Goal: Task Accomplishment & Management: Complete application form

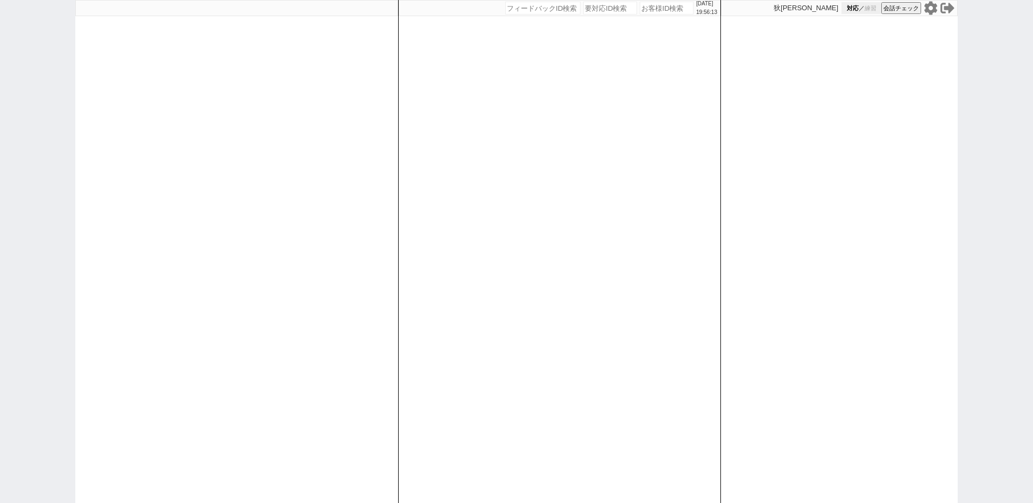
click at [871, 9] on span "練習" at bounding box center [871, 8] width 12 height 8
paste input "607958"
type input "607958"
click at [863, 10] on button "対応 ／ 練習" at bounding box center [862, 8] width 40 height 12
click at [655, 9] on input "number" at bounding box center [667, 8] width 54 height 13
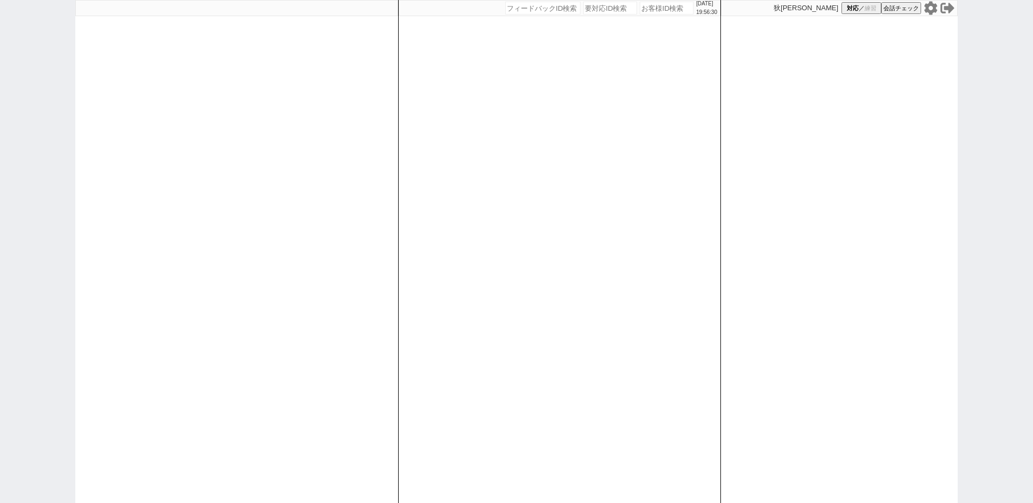
paste input "607958"
type input "607958"
select select "100"
select select "1"
select select "2"
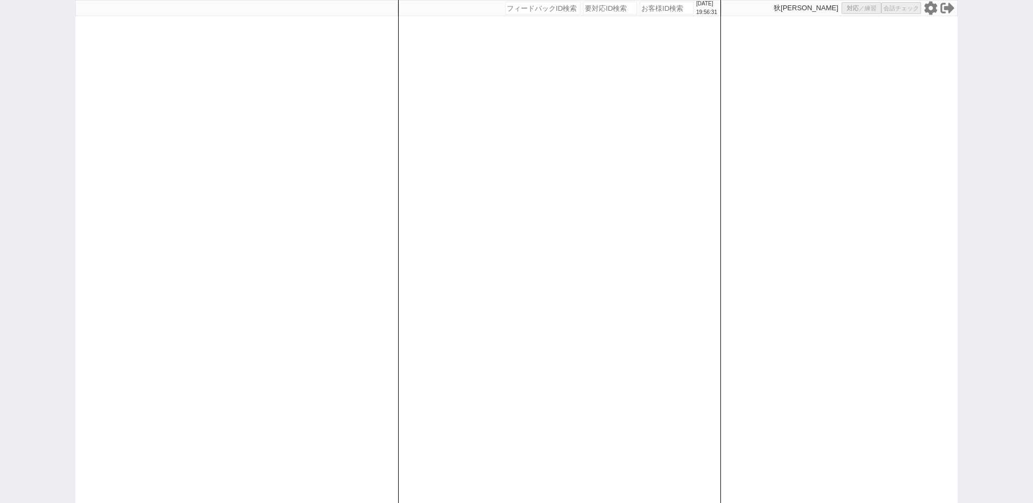
select select "5"
select select
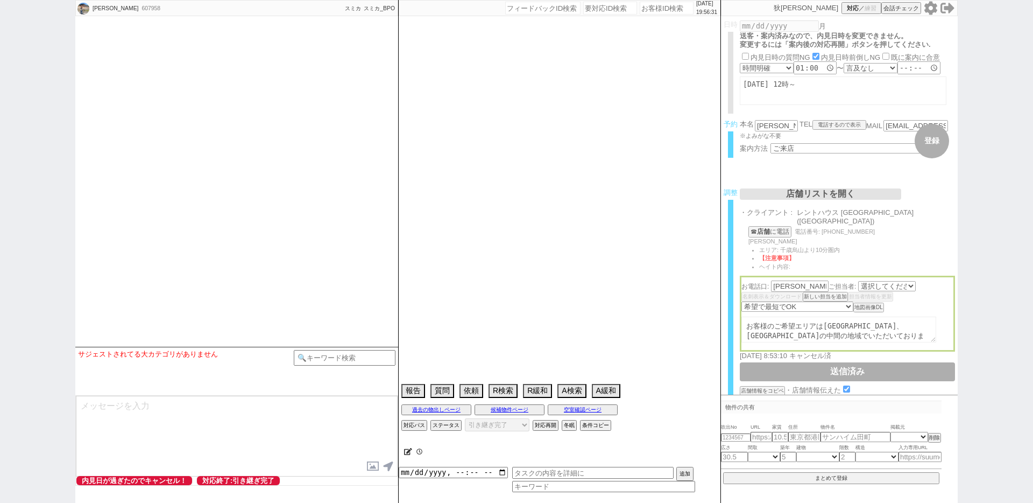
select select "2555"
select select "2025"
select select "8"
select select "35"
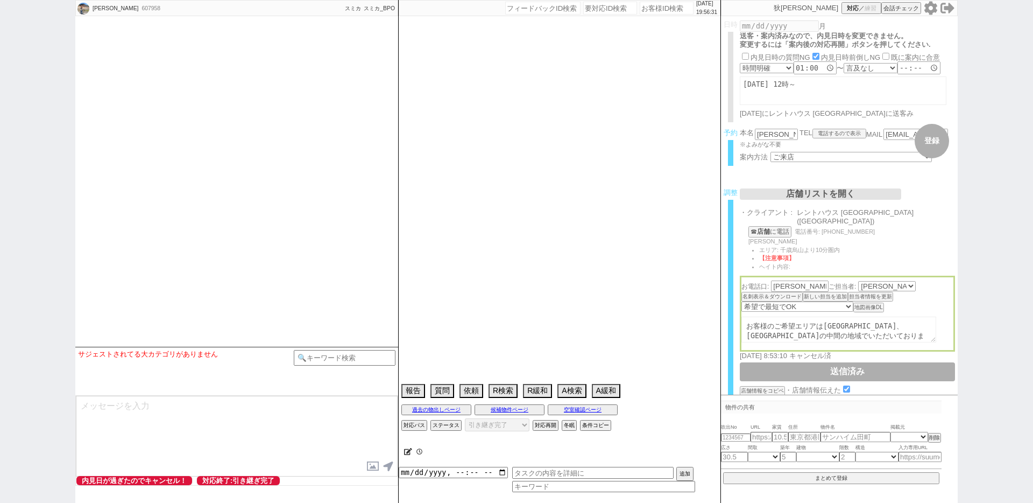
select select "1"
select select "44"
select select "[DATE]"
select select "19"
select select "602"
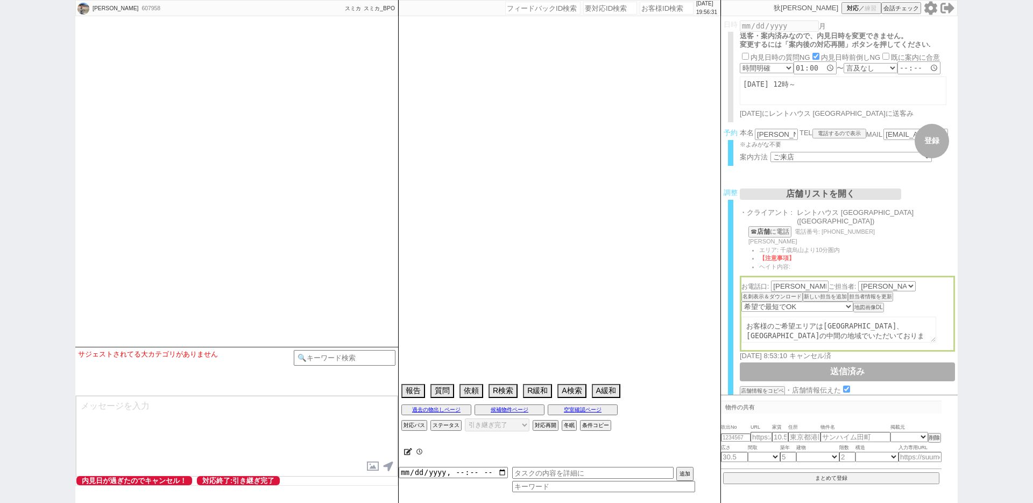
select select "48"
select select "[DATE]"
select select "47"
select select "[DATE]"
select select "46"
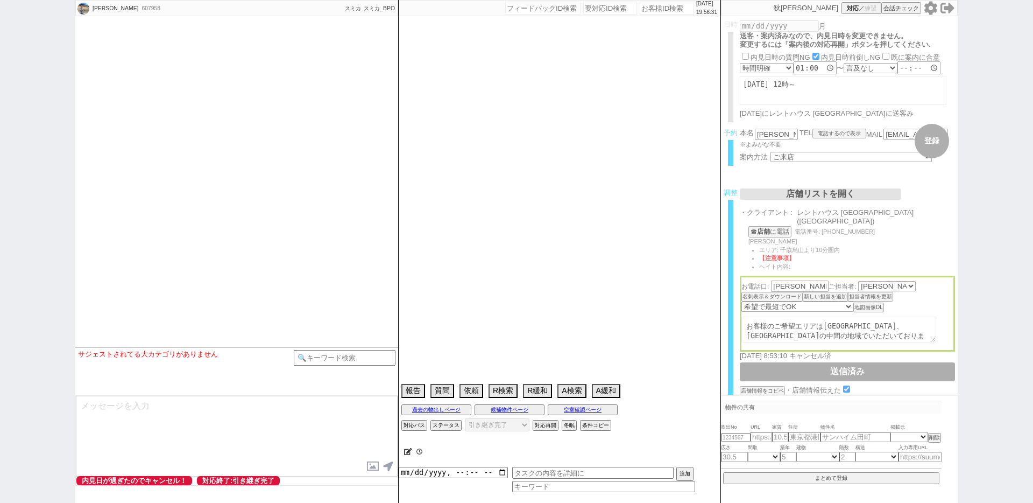
select select "39"
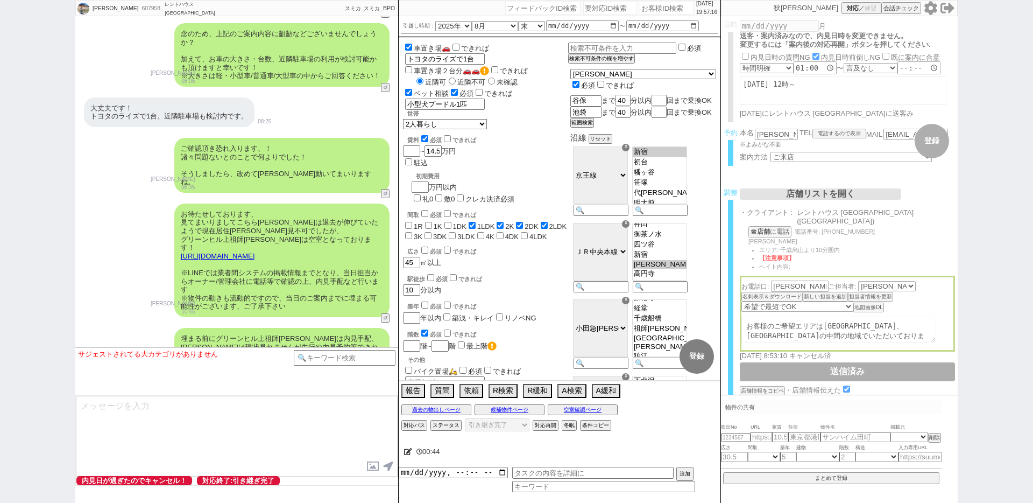
scroll to position [4556, 0]
click at [261, 202] on div "お待たせしております、 見てまいりましてこちら[PERSON_NAME]は退去が伸びていたようで現在居住[PERSON_NAME]見不可でしたが、 グリーンヒ…" at bounding box center [281, 259] width 215 height 114
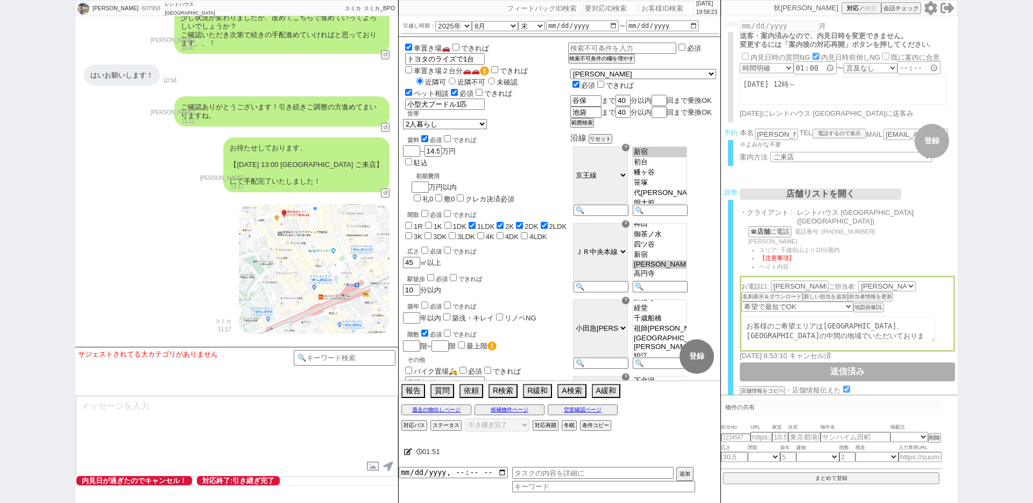
scroll to position [4835, 0]
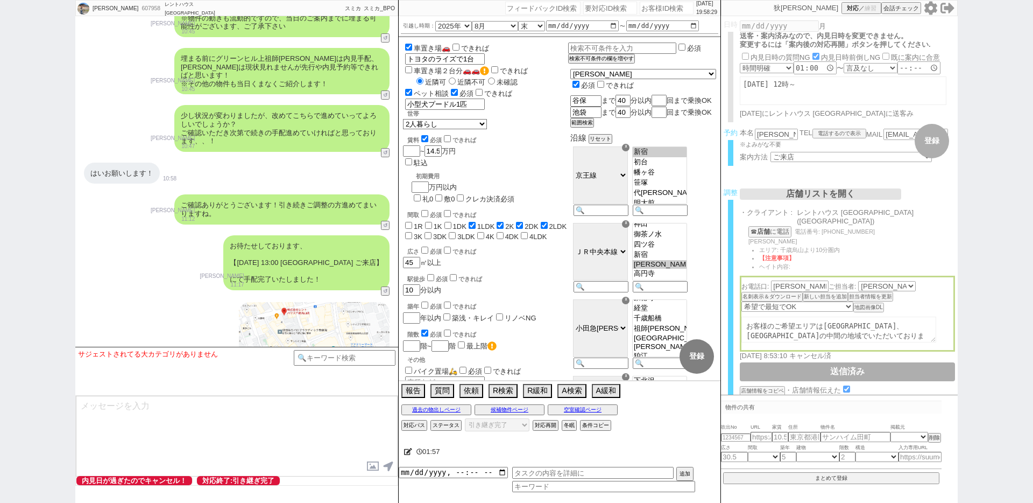
click at [331, 235] on div "お待たせしております、 【[DATE] 13:00 千歳烏山店 ご来店】 にて手配完了いたしました！" at bounding box center [306, 262] width 166 height 55
click at [229, 272] on p "[PERSON_NAME]" at bounding box center [222, 276] width 44 height 9
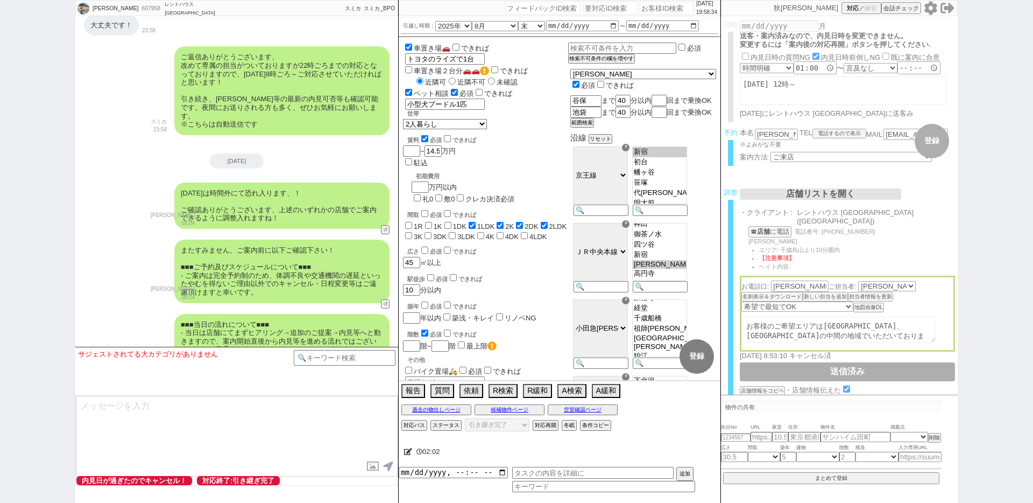
scroll to position [4146, 0]
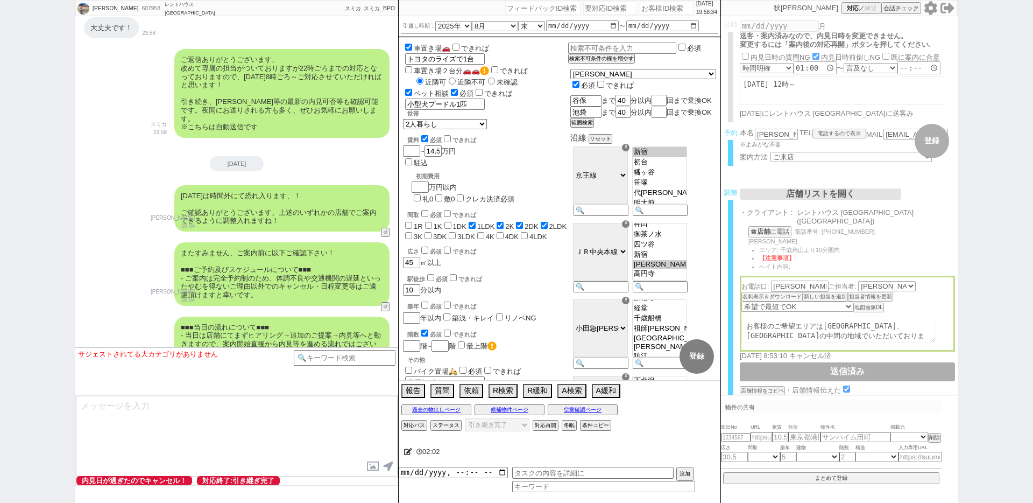
click at [241, 156] on div "[DATE]" at bounding box center [237, 163] width 54 height 15
click at [647, 9] on input "number" at bounding box center [667, 8] width 54 height 13
paste input "606642"
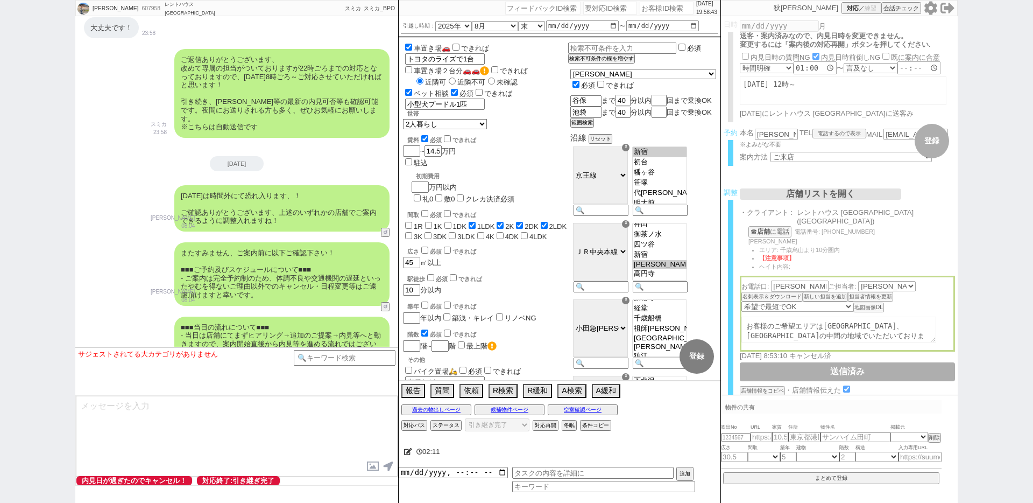
type input "606642"
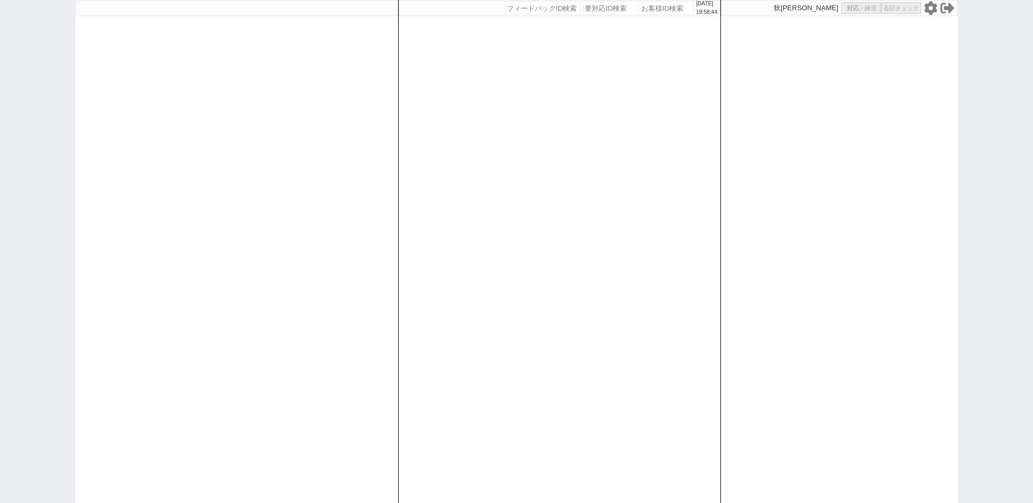
select select "100"
select select "2"
select select "5"
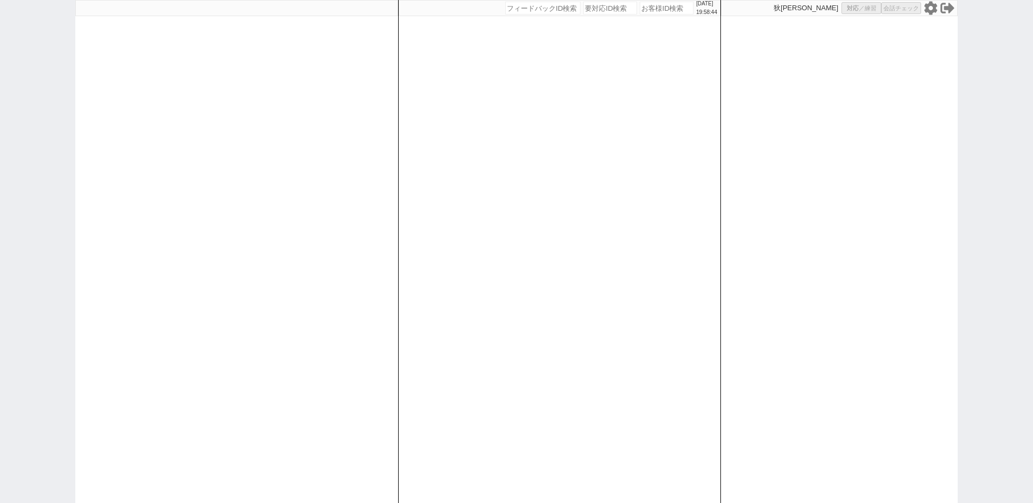
select select
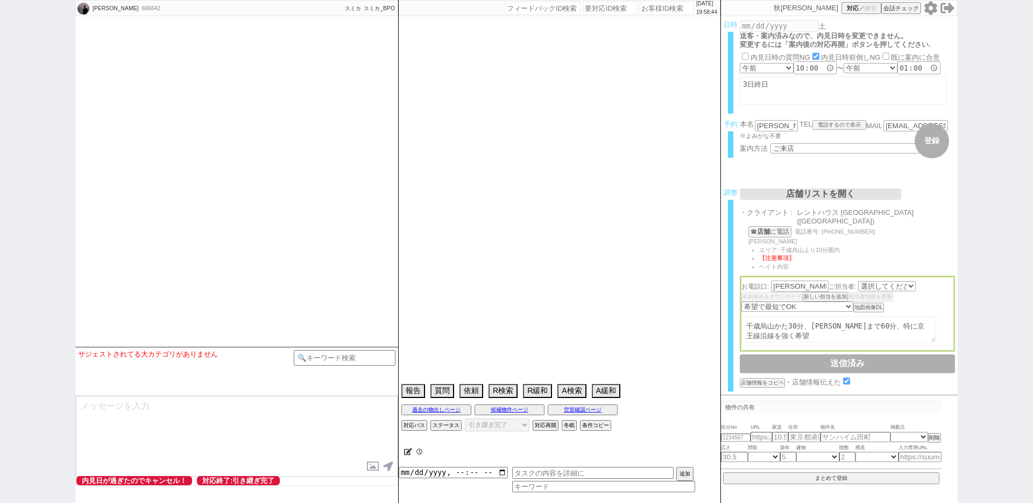
select select "2421"
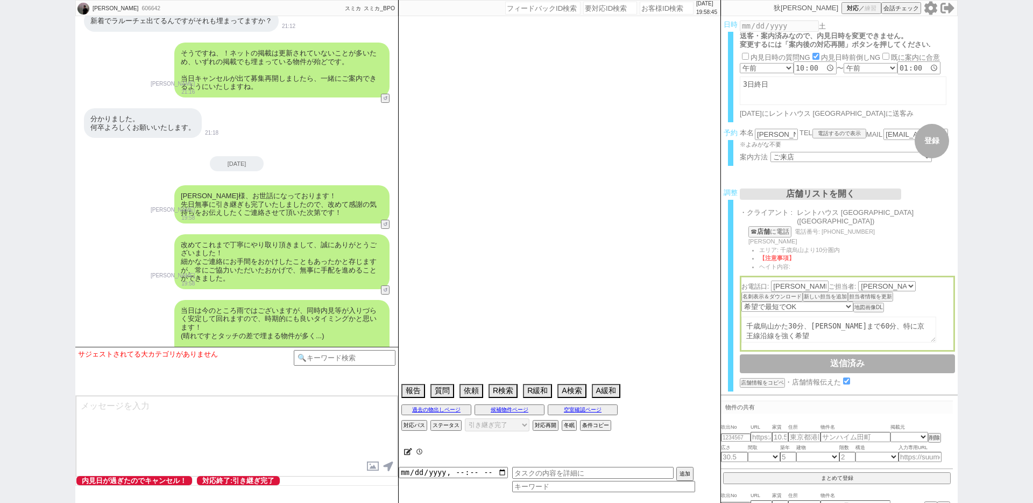
scroll to position [10895, 0]
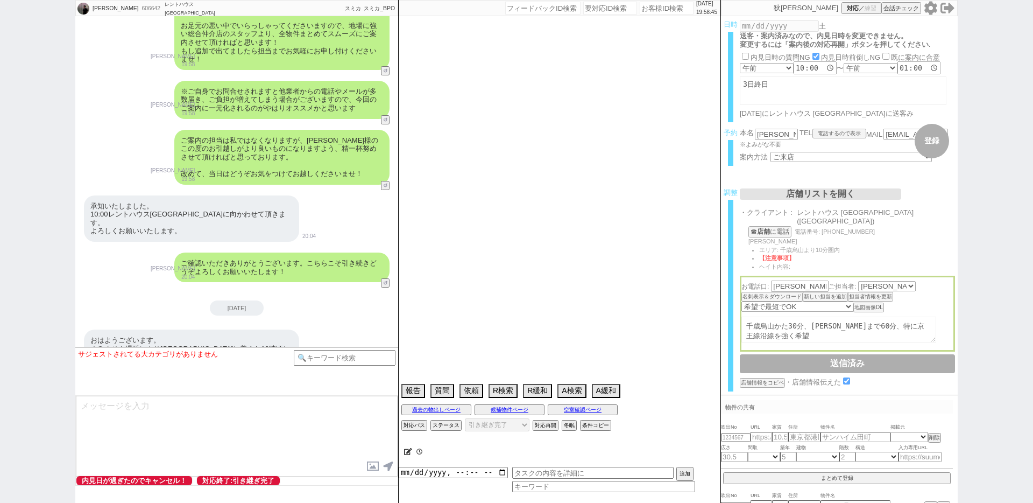
type textarea "31日20:14 出ない"
select select "15"
select select "0"
select select "44"
select select "826"
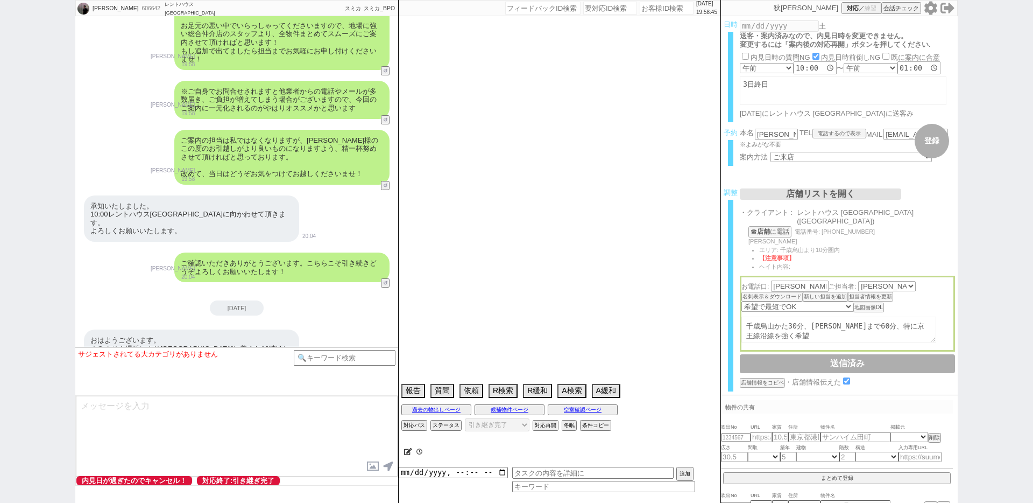
select select "60"
select select "47"
select select "48"
select select "75"
select select "14"
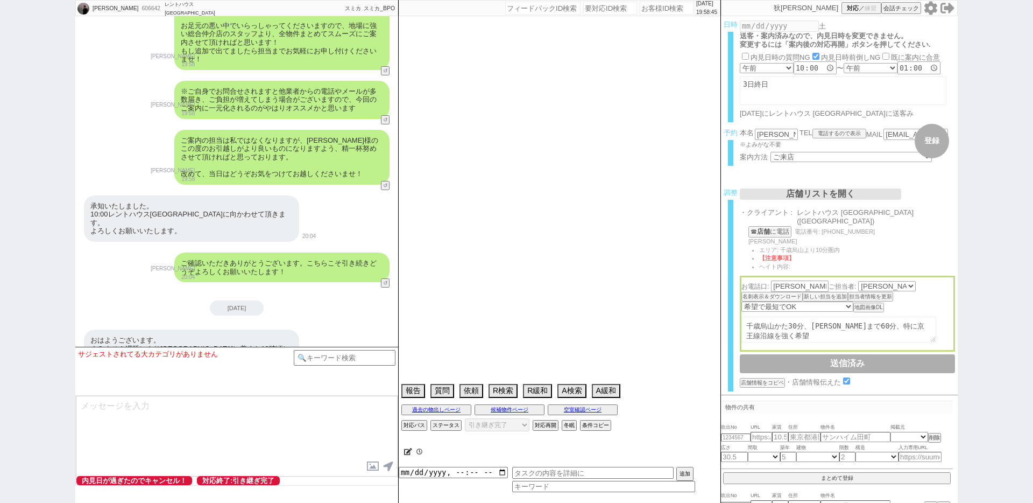
select select "476"
select select "71"
select select "68"
select select "[DATE]"
select select "66"
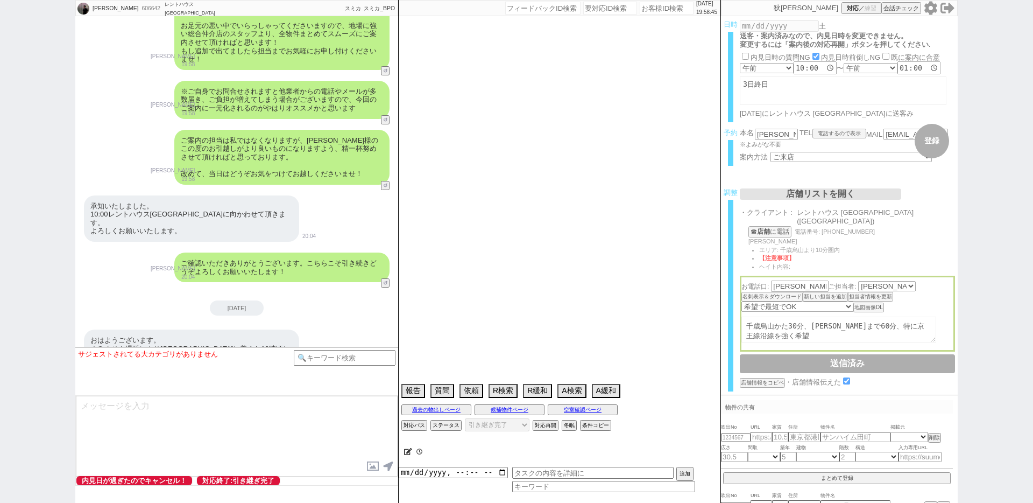
select select "25"
select select "786"
select select "61"
select select "38"
select select "55"
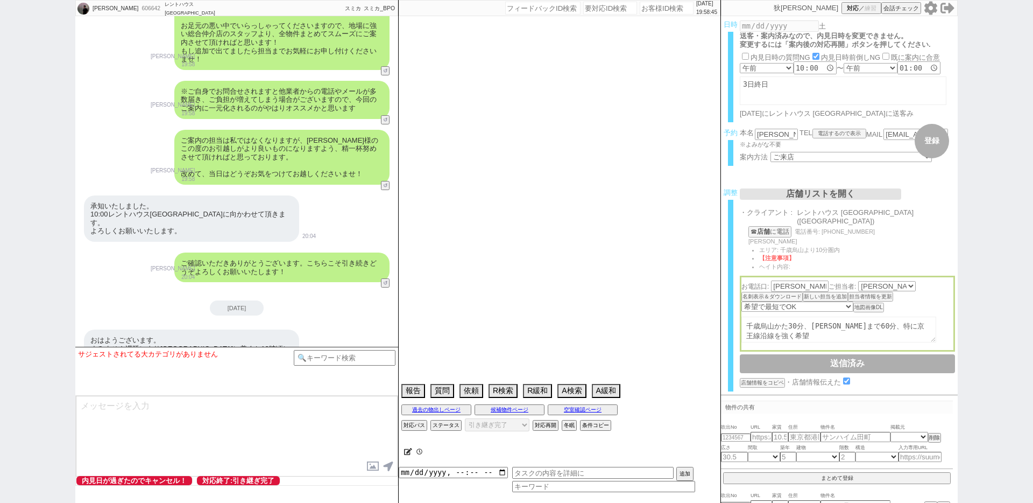
select select "[DATE]"
select select "46"
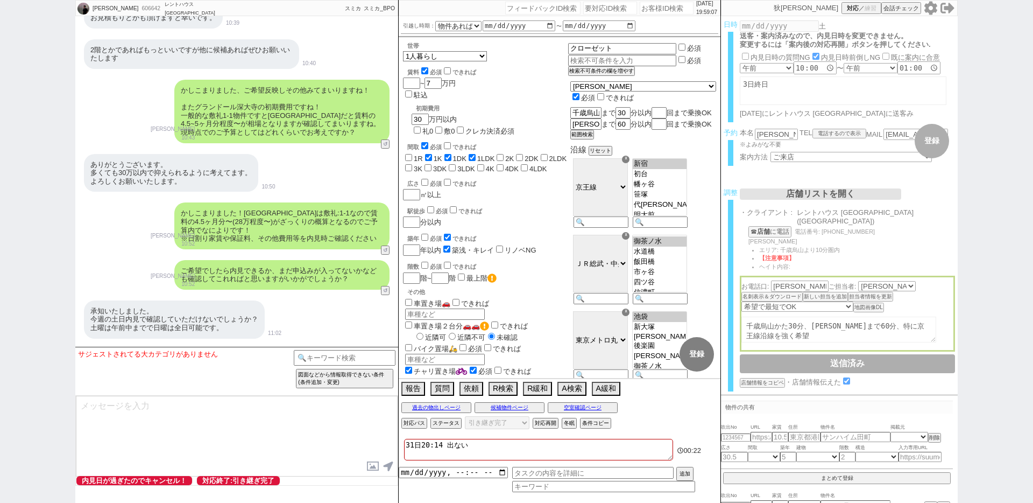
scroll to position [5717, 0]
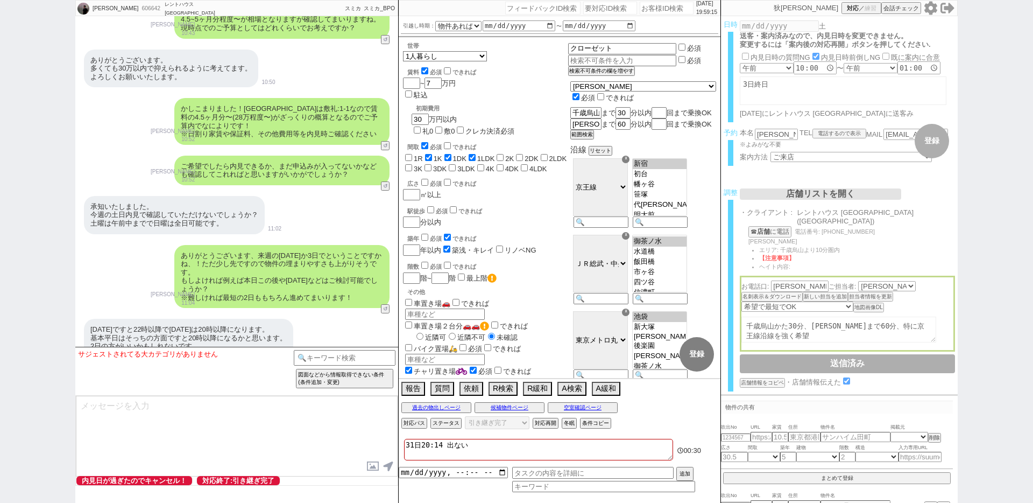
click at [330, 258] on div "ありがとうございます、来週の[DATE]か3日でということですかね、！ただ少し先ですので物件の埋まりやすさも上がりそうです。 もしよければ例えば本日この後や[…" at bounding box center [281, 276] width 215 height 63
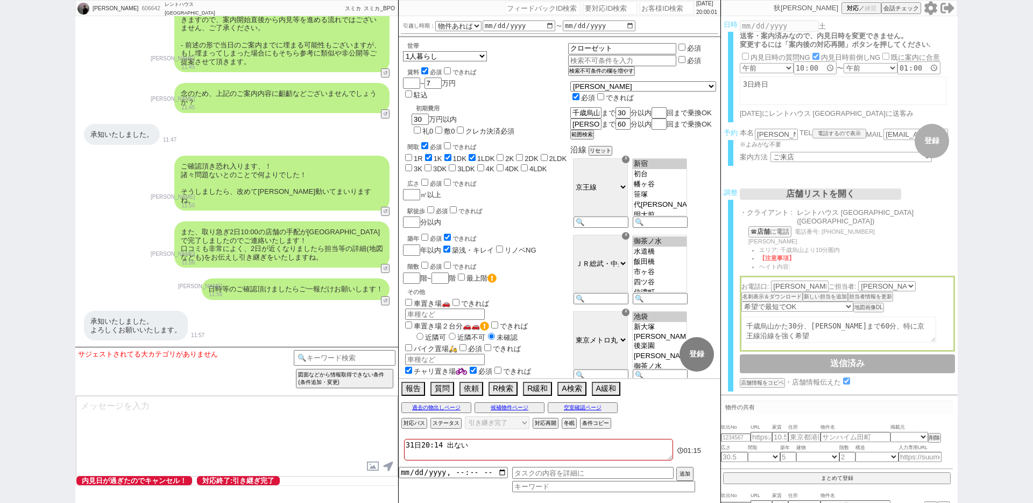
scroll to position [6594, 0]
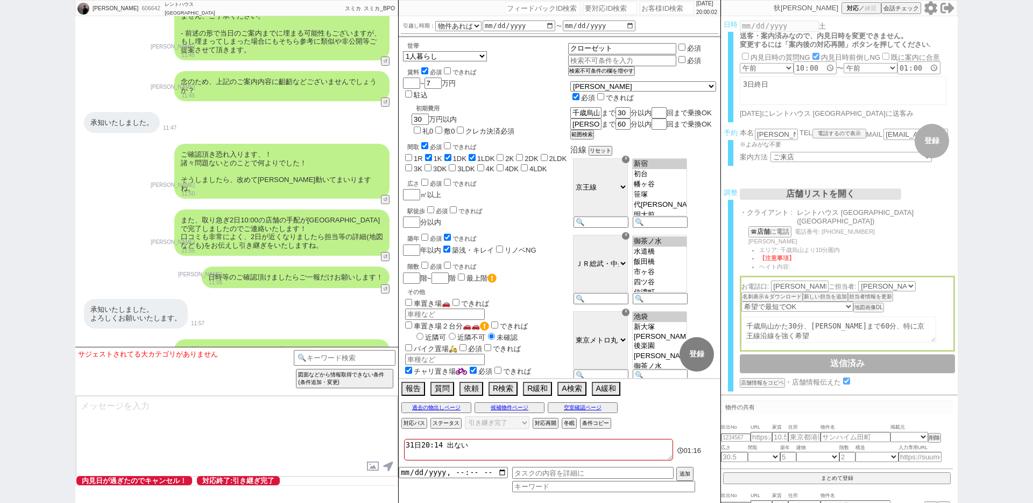
click at [244, 209] on div "また、取り急ぎ2日10:00の店舗の手配が[GEOGRAPHIC_DATA]で完了しましたのでご連絡いたします！ 口コミも非常によく、2日が近くなりましたら担…" at bounding box center [281, 232] width 215 height 46
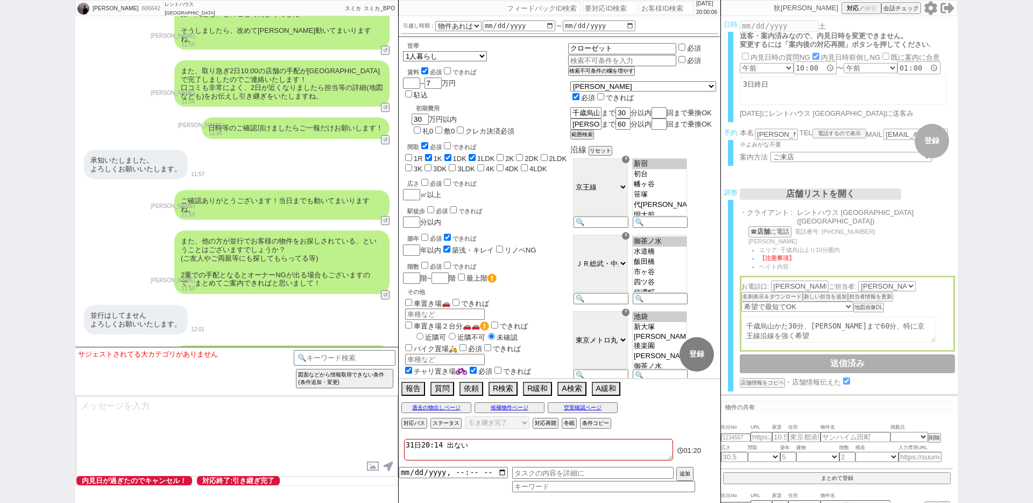
scroll to position [6744, 0]
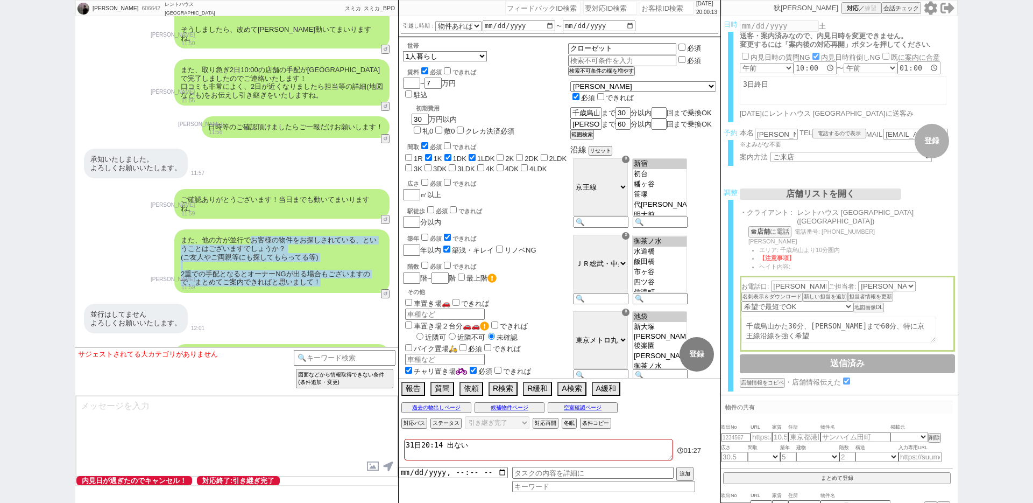
drag, startPoint x: 252, startPoint y: 199, endPoint x: 290, endPoint y: 256, distance: 68.4
click at [290, 256] on div "また、他の方が並行でお客様の物件をお探しされている、ということはございますでしょうか？ (ご友人やご両親等にも探してもらってる等) 2重での手配となるとオーナ…" at bounding box center [236, 261] width 323 height 74
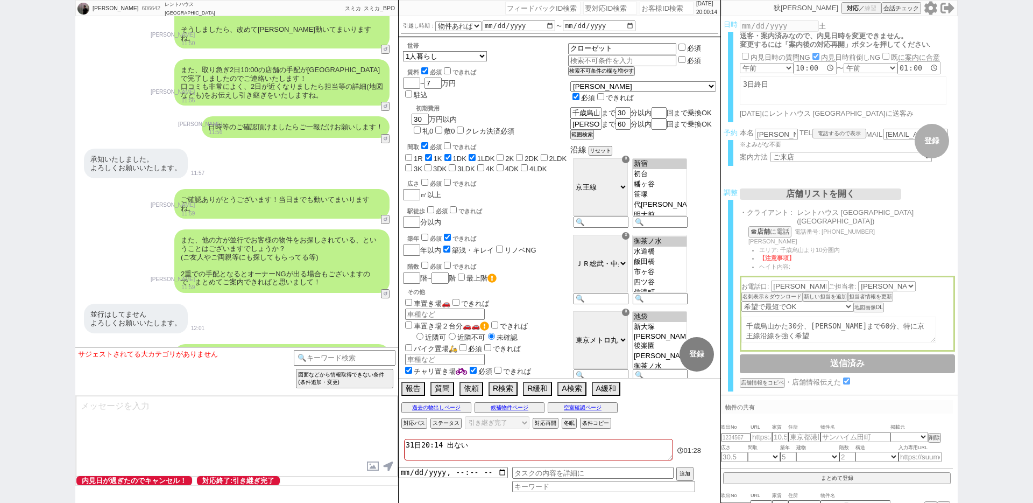
click at [291, 298] on div "並行はしてません よろしくお願いいたします。 12:01" at bounding box center [236, 318] width 323 height 40
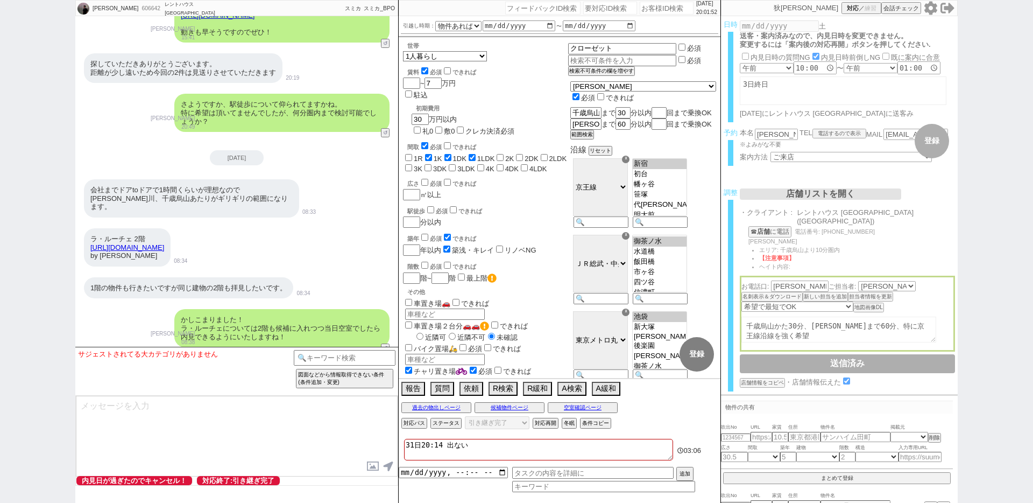
scroll to position [8670, 0]
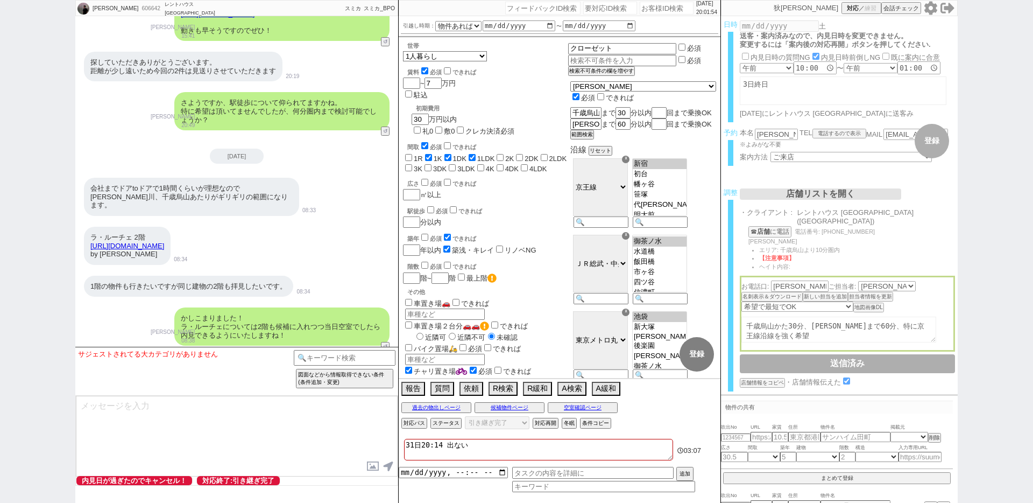
click at [263, 307] on div "かしこまりました！ ラ・ルーチェについては2階も候補に入れつつ当日空室でしたら内見できるようにいたしますね！" at bounding box center [281, 326] width 215 height 38
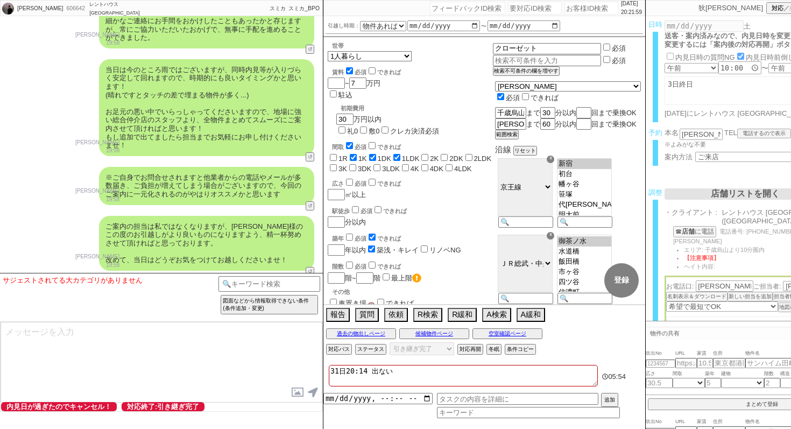
scroll to position [10825, 0]
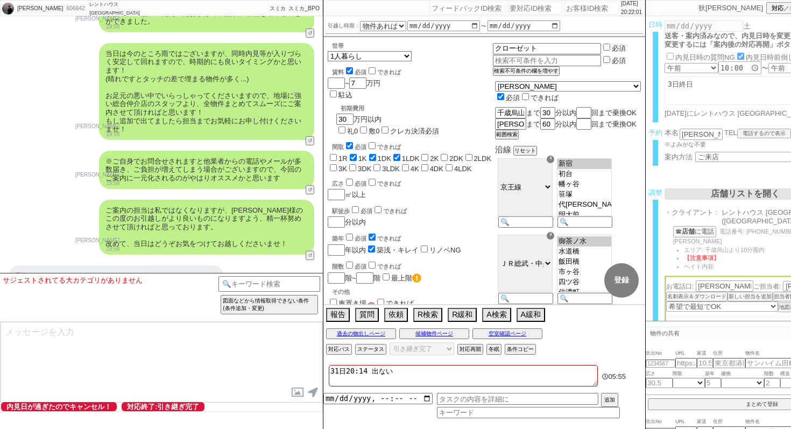
click at [189, 265] on div "承知いたしました。 10:00レントハウス[GEOGRAPHIC_DATA]に向かわせて頂きます。 よろしくお願いいたします。" at bounding box center [116, 288] width 215 height 46
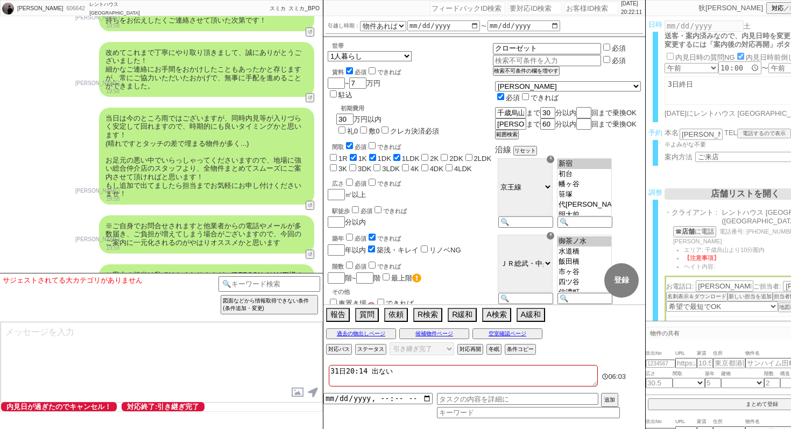
scroll to position [10772, 0]
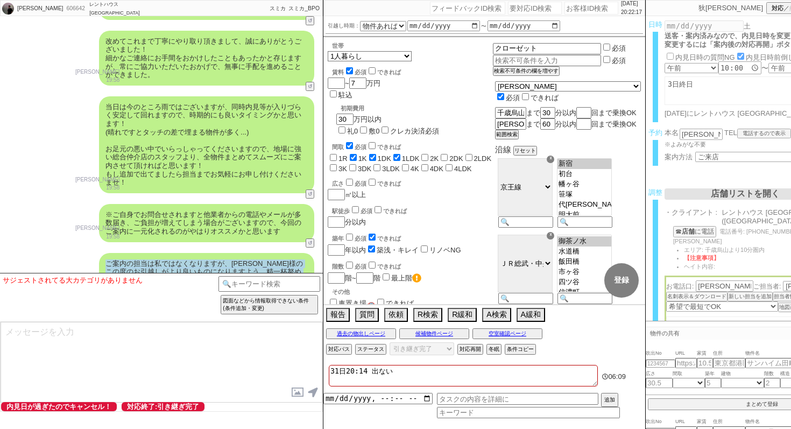
drag, startPoint x: 284, startPoint y: 206, endPoint x: 102, endPoint y: 171, distance: 184.7
click at [102, 253] on div "ご案内の担当は私ではなくなりますが、[PERSON_NAME]様のこの度のお引越しがより良いものになりますよう、精一杯努めさせて頂ければと思っております。 改…" at bounding box center [206, 280] width 215 height 55
drag, startPoint x: 106, startPoint y: 165, endPoint x: 301, endPoint y: 203, distance: 198.4
click at [301, 253] on div "ご案内の担当は私ではなくなりますが、[PERSON_NAME]様のこの度のお引越しがより良いものになりますよう、精一杯努めさせて頂ければと思っております。 改…" at bounding box center [206, 280] width 215 height 55
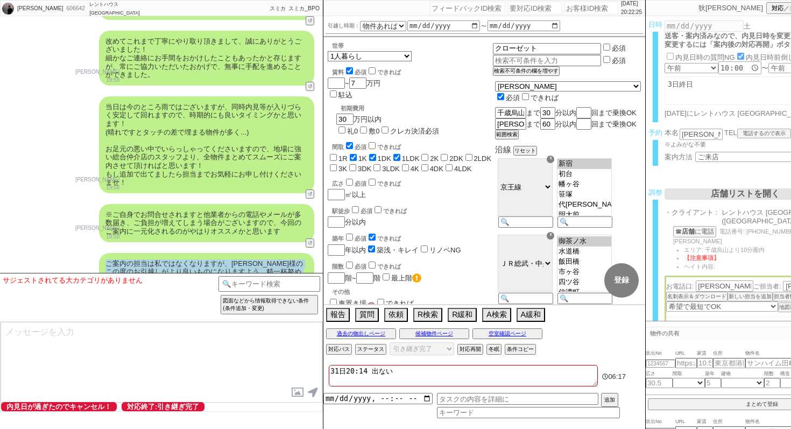
click at [301, 253] on div "ご案内の担当は私ではなくなりますが、[PERSON_NAME]様のこの度のお引越しがより良いものになりますよう、精一杯努めさせて頂ければと思っております。 改…" at bounding box center [206, 280] width 215 height 55
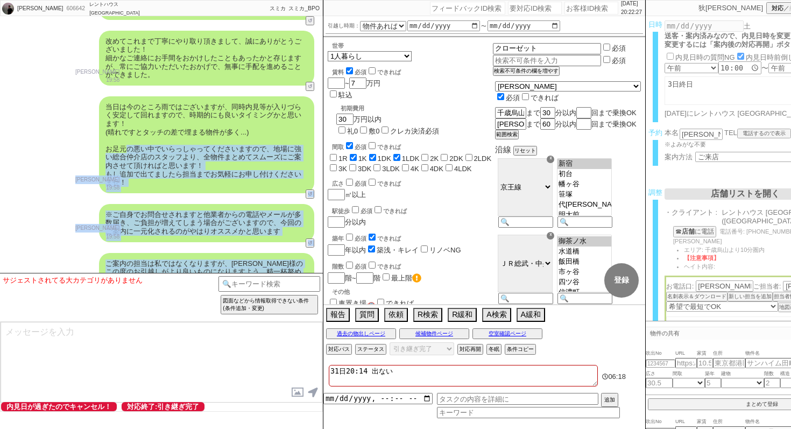
drag, startPoint x: 300, startPoint y: 203, endPoint x: 128, endPoint y: 50, distance: 230.6
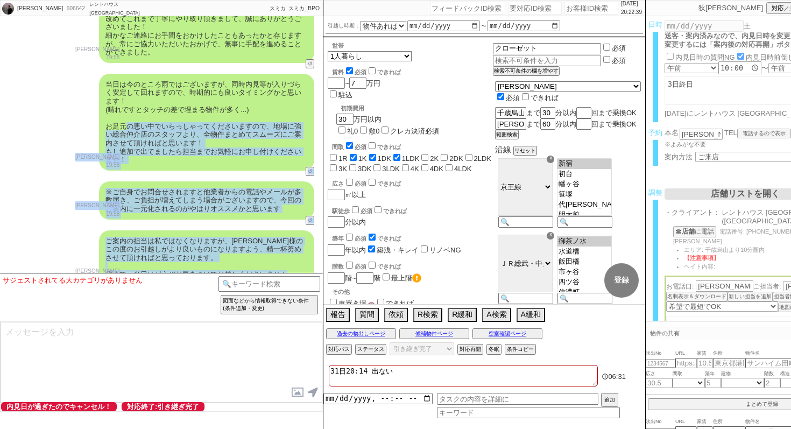
scroll to position [10797, 0]
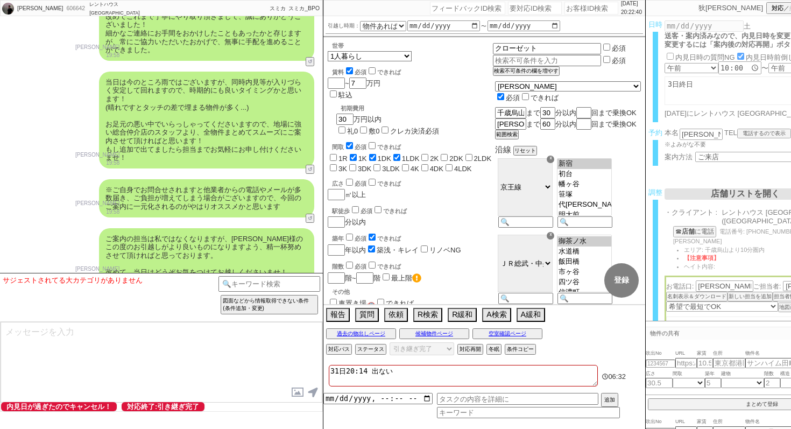
click at [114, 228] on div "ご案内の担当は私ではなくなりますが、[PERSON_NAME]様のこの度のお引越しがより良いものになりますよう、精一杯努めさせて頂ければと思っております。 改…" at bounding box center [206, 255] width 215 height 55
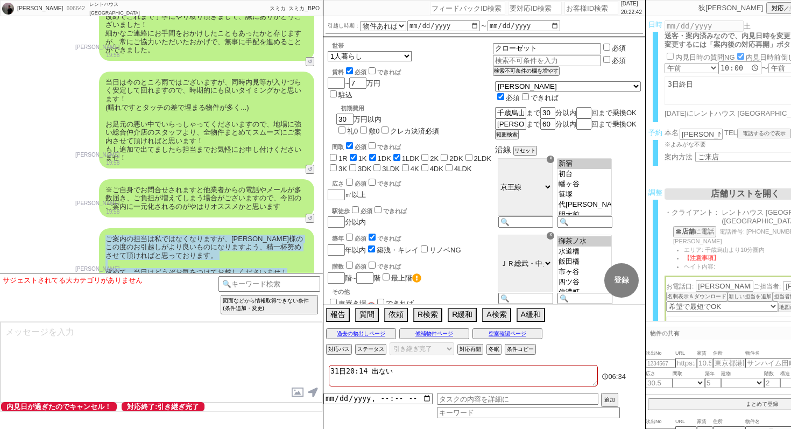
drag, startPoint x: 108, startPoint y: 141, endPoint x: 289, endPoint y: 175, distance: 184.6
click at [290, 228] on div "ご案内の担当は私ではなくなりますが、[PERSON_NAME]様のこの度のお引越しがより良いものになりますよう、精一杯努めさせて頂ければと思っております。 改…" at bounding box center [206, 255] width 215 height 55
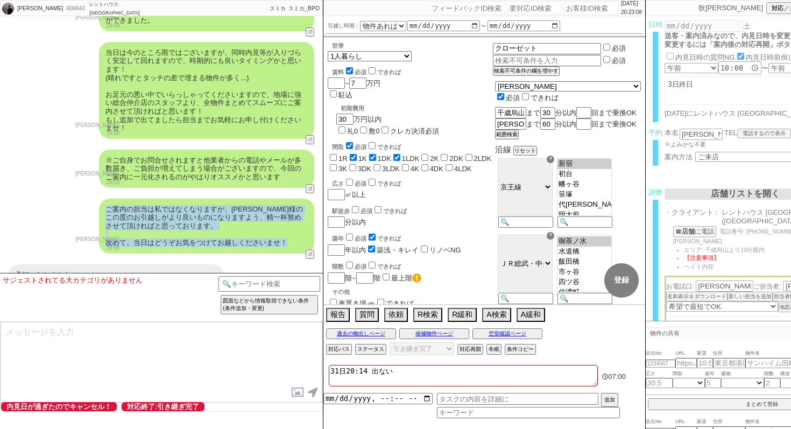
scroll to position [10828, 0]
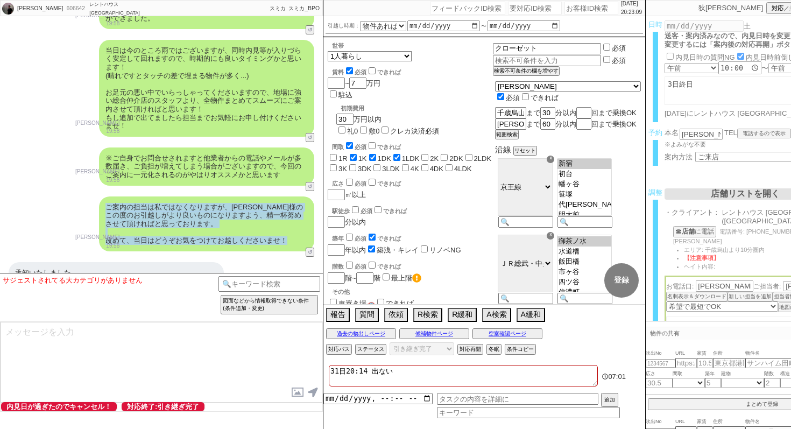
click at [281, 196] on div "ご案内の担当は私ではなくなりますが、[PERSON_NAME]様のこの度のお引越しがより良いものになりますよう、精一杯努めさせて頂ければと思っております。 改…" at bounding box center [206, 223] width 215 height 55
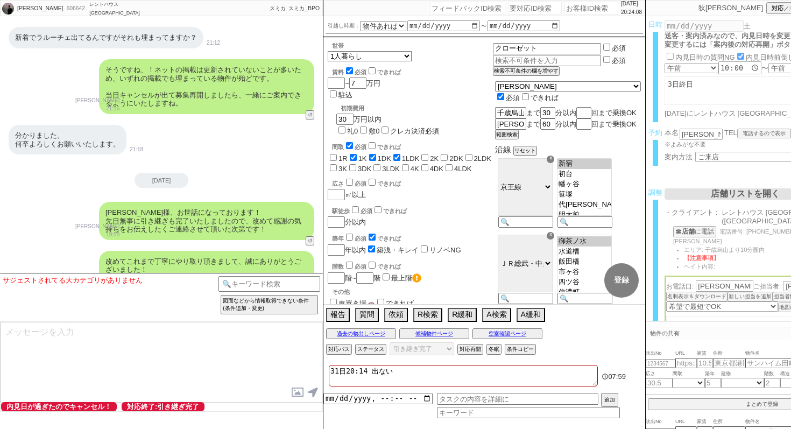
scroll to position [10971, 0]
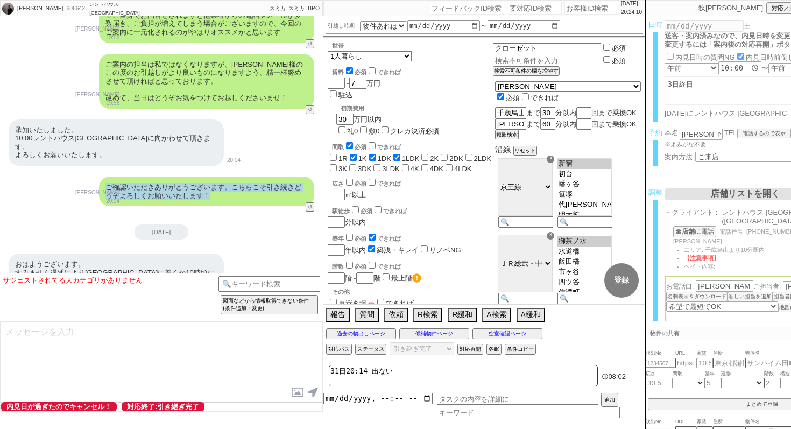
drag, startPoint x: 252, startPoint y: 87, endPoint x: 101, endPoint y: 82, distance: 151.3
click at [101, 176] on div "ご確認いただきありがとうございます。こちらこそ引き続きどうぞよろしくお願いいたします！" at bounding box center [206, 191] width 215 height 30
drag, startPoint x: 101, startPoint y: 82, endPoint x: 215, endPoint y: 104, distance: 116.6
click at [215, 171] on div "ご確認いただきありがとうございます。こちらこそ引き続きどうぞよろしくお願いいたします！ [PERSON_NAME] 20:04 5456-A1" at bounding box center [161, 191] width 323 height 40
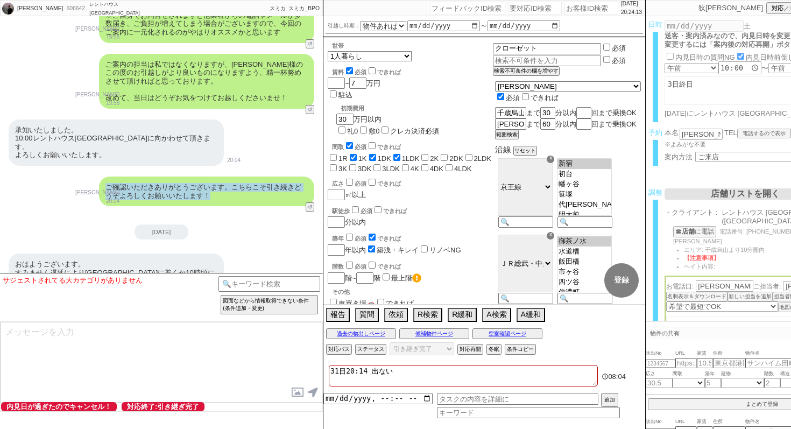
click at [215, 171] on div "ご確認いただきありがとうございます。こちらこそ引き続きどうぞよろしくお願いいたします！ [PERSON_NAME] 20:04 5456-A1" at bounding box center [161, 191] width 323 height 40
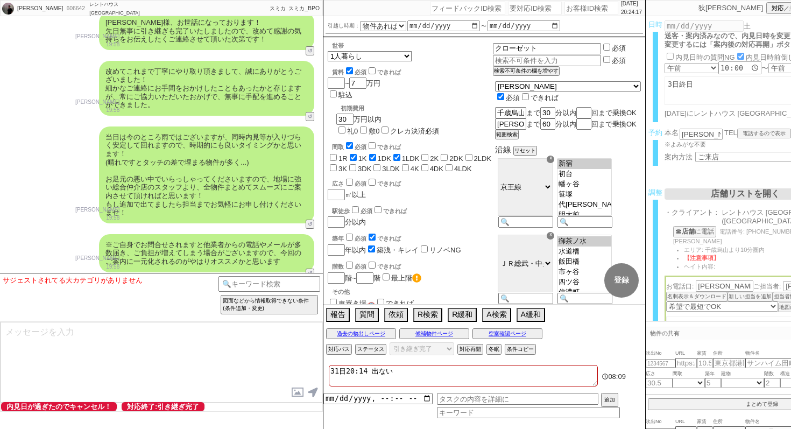
scroll to position [10719, 0]
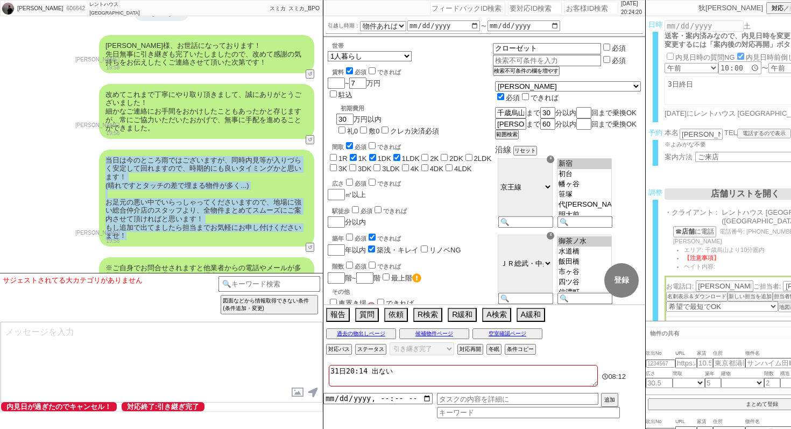
drag, startPoint x: 103, startPoint y: 61, endPoint x: 196, endPoint y: 143, distance: 124.0
click at [196, 150] on div "当日は今のところ雨ではございますが、同時内見等が入りづらく安定して回れますので、時期的にも良いタイミングかと思います！ (晴れですとタッチの差で埋まる物件が多…" at bounding box center [206, 198] width 215 height 97
copy div "当日は今のところ雨ではございますが、同時内見等が入りづらく安定して回れますので、時期的にも良いタイミングかと思います！ (晴れですとタッチの差で埋まる物件が多…"
click at [196, 150] on div "当日は今のところ雨ではございますが、同時内見等が入りづらく安定して回れますので、時期的にも良いタイミングかと思います！ (晴れですとタッチの差で埋まる物件が多…" at bounding box center [206, 198] width 215 height 97
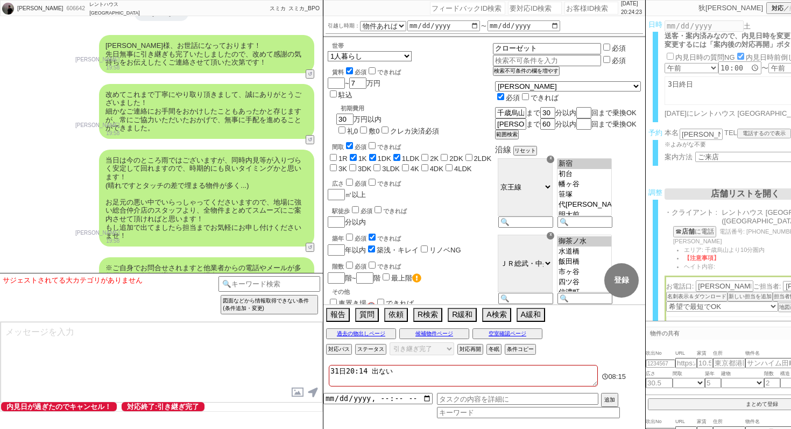
scroll to position [10695, 0]
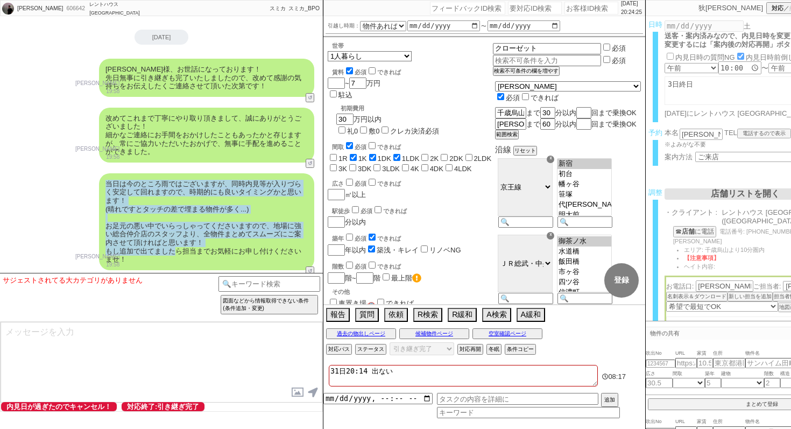
drag, startPoint x: 174, startPoint y: 156, endPoint x: 99, endPoint y: 88, distance: 100.9
click at [99, 173] on div "当日は今のところ雨ではございますが、同時内見等が入りづらく安定して回れますので、時期的にも良いタイミングかと思います！ (晴れですとタッチの差で埋まる物件が多…" at bounding box center [206, 221] width 215 height 97
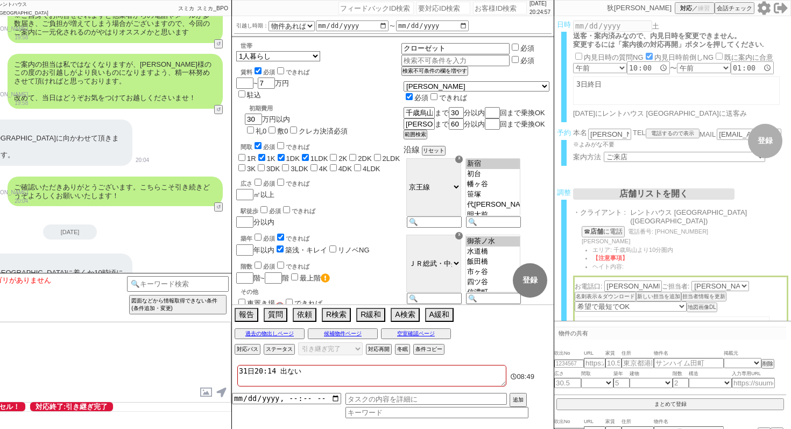
scroll to position [0, 0]
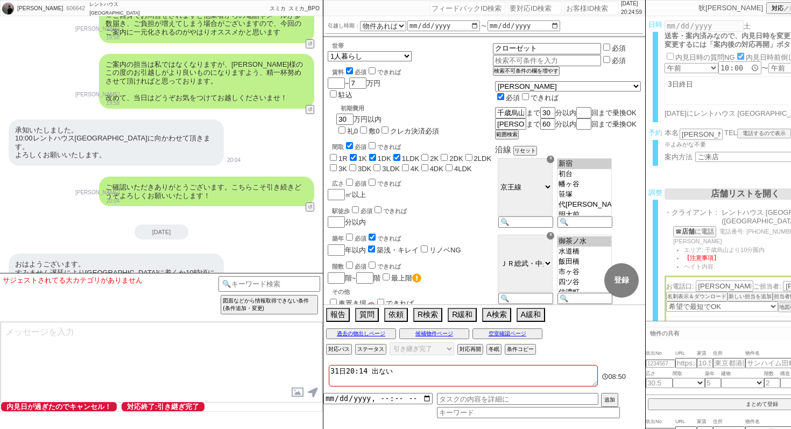
click at [185, 176] on div "ご確認いただきありがとうございます。こちらこそ引き続きどうぞよろしくお願いいたします！" at bounding box center [206, 191] width 215 height 30
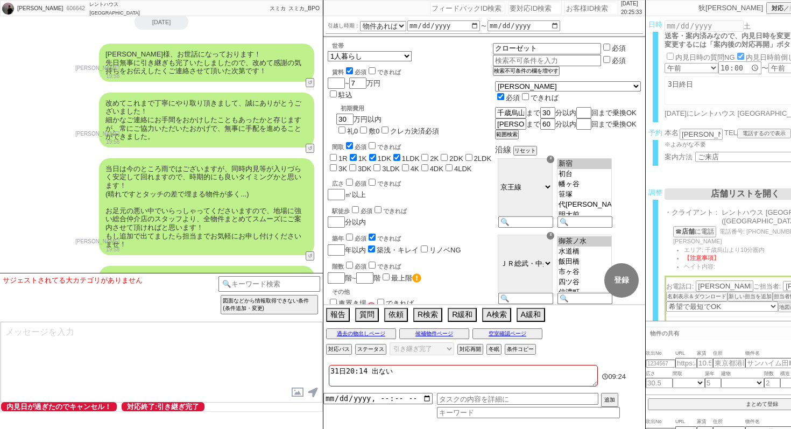
scroll to position [10706, 0]
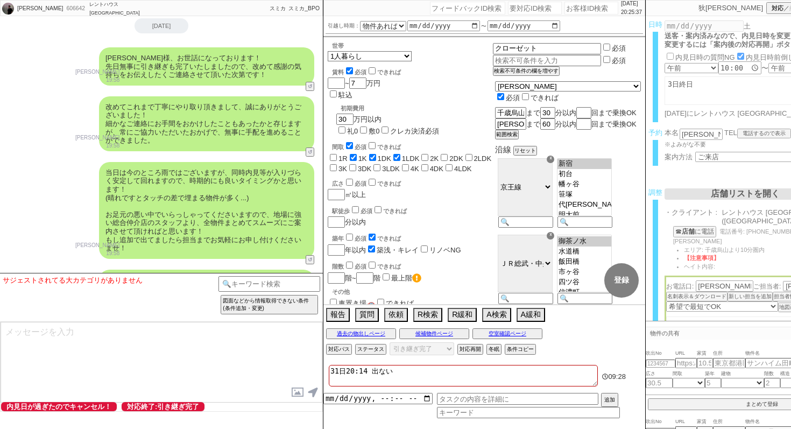
drag, startPoint x: 127, startPoint y: 151, endPoint x: 122, endPoint y: 158, distance: 9.0
click at [122, 162] on div "当日は今のところ雨ではございますが、同時内見等が入りづらく安定して回れますので、時期的にも良いタイミングかと思います！ (晴れですとタッチの差で埋まる物件が多…" at bounding box center [206, 210] width 215 height 97
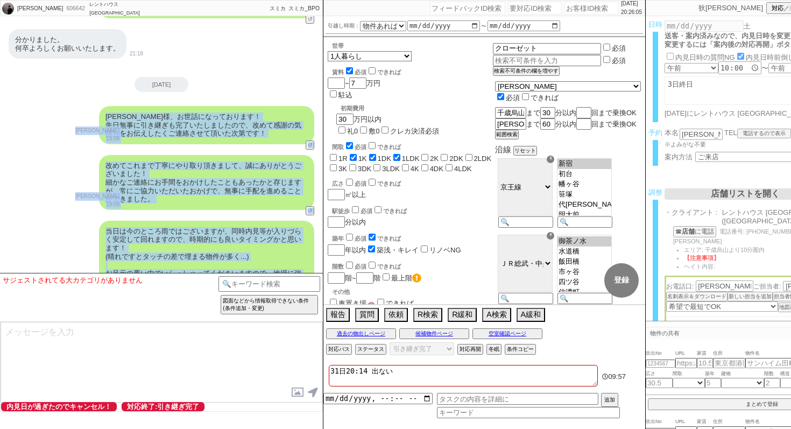
scroll to position [10634, 0]
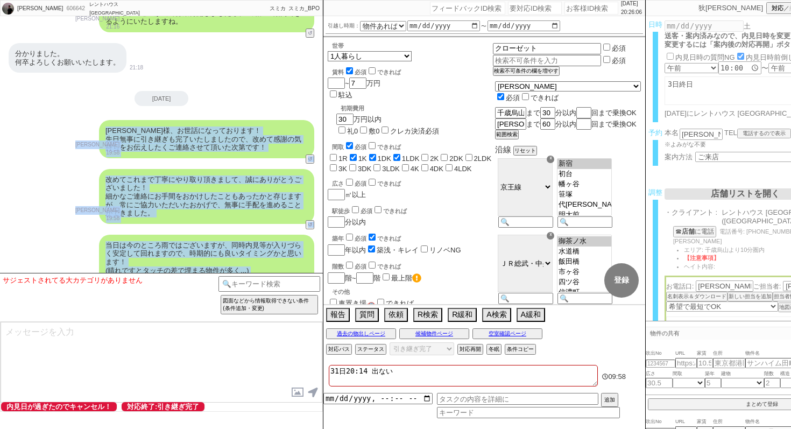
drag, startPoint x: 129, startPoint y: 153, endPoint x: 98, endPoint y: 32, distance: 125.4
click at [98, 115] on div "[PERSON_NAME]様、お世話になっております！ 先日無事に引き継ぎも完了いたしましたので、改めて感謝の気持ちをお伝えしたくご連絡させて頂いた次第です！…" at bounding box center [161, 139] width 323 height 49
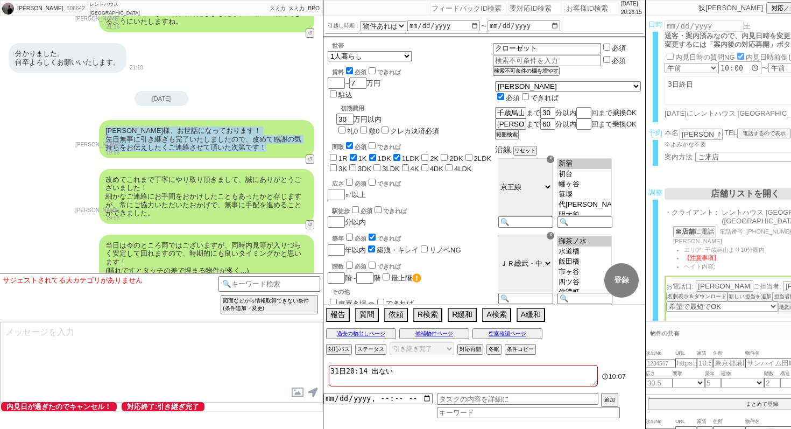
drag, startPoint x: 98, startPoint y: 32, endPoint x: 266, endPoint y: 54, distance: 169.4
click at [266, 115] on div "[PERSON_NAME]様、お世話になっております！ 先日無事に引き継ぎも完了いたしましたので、改めて感謝の気持ちをお伝えしたくご連絡させて頂いた次第です！…" at bounding box center [161, 139] width 323 height 49
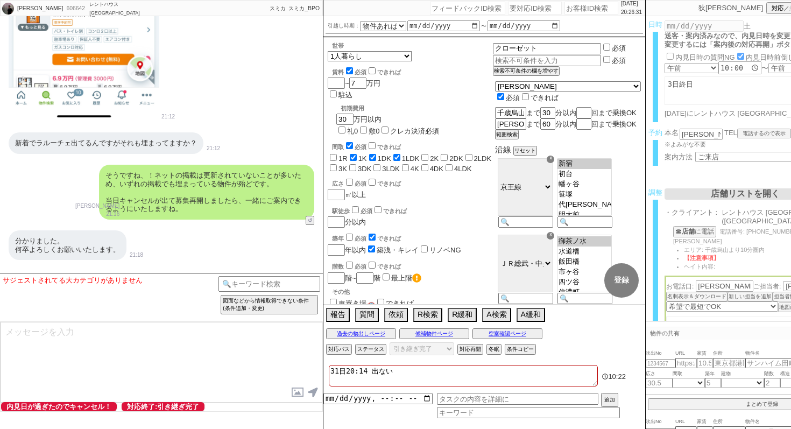
scroll to position [10563, 0]
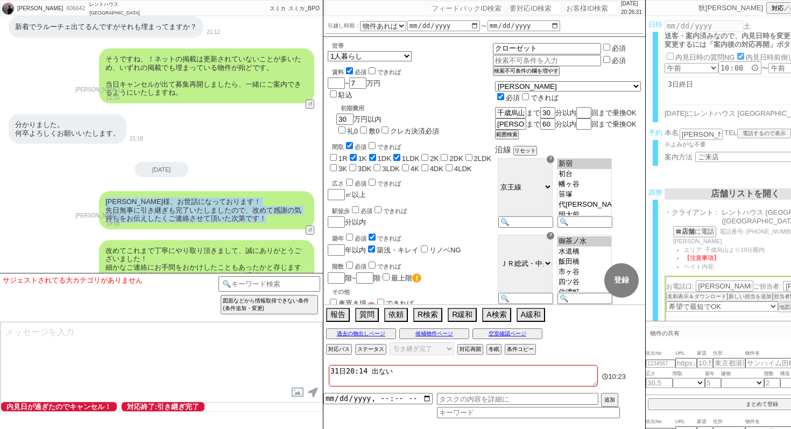
click at [251, 191] on div "[PERSON_NAME]様、お世話になっております！ 先日無事に引き継ぎも完了いたしましたので、改めて感謝の気持ちをお伝えしたくご連絡させて頂いた次第です！" at bounding box center [206, 210] width 215 height 38
drag, startPoint x: 270, startPoint y: 124, endPoint x: 102, endPoint y: 95, distance: 170.8
click at [102, 186] on div "[PERSON_NAME]様、お世話になっております！ 先日無事に引き継ぎも完了いたしましたので、改めて感謝の気持ちをお伝えしたくご連絡させて頂いた次第です！…" at bounding box center [161, 210] width 323 height 49
drag, startPoint x: 103, startPoint y: 103, endPoint x: 268, endPoint y: 119, distance: 166.0
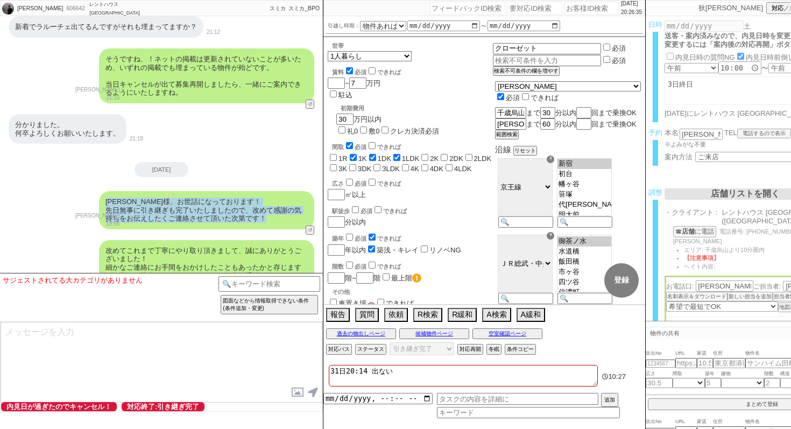
click at [268, 191] on div "[PERSON_NAME]様、お世話になっております！ 先日無事に引き継ぎも完了いたしましたので、改めて感謝の気持ちをお伝えしたくご連絡させて頂いた次第です！" at bounding box center [206, 210] width 215 height 38
drag, startPoint x: 268, startPoint y: 119, endPoint x: 110, endPoint y: 81, distance: 162.2
click at [110, 235] on div "[DATE] [PERSON_NAME]様、お世話になっております！ 先日無事に引き継ぎも完了いたしましたので、改めて感謝の気持ちをお伝えしたくご連絡させて頂…" at bounding box center [161, 268] width 323 height 66
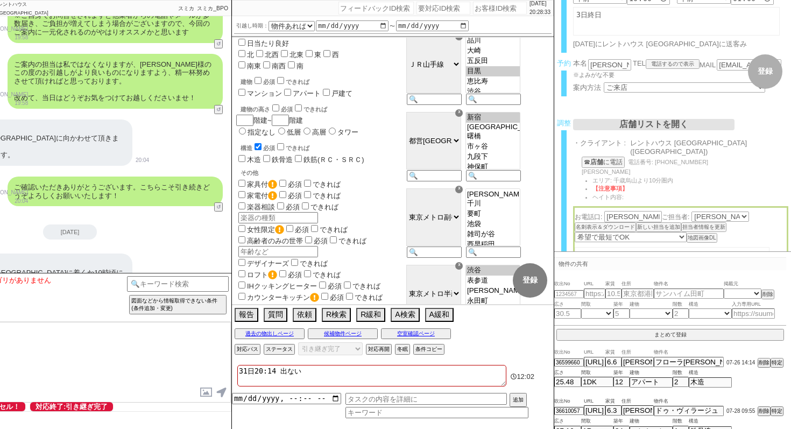
scroll to position [0, 0]
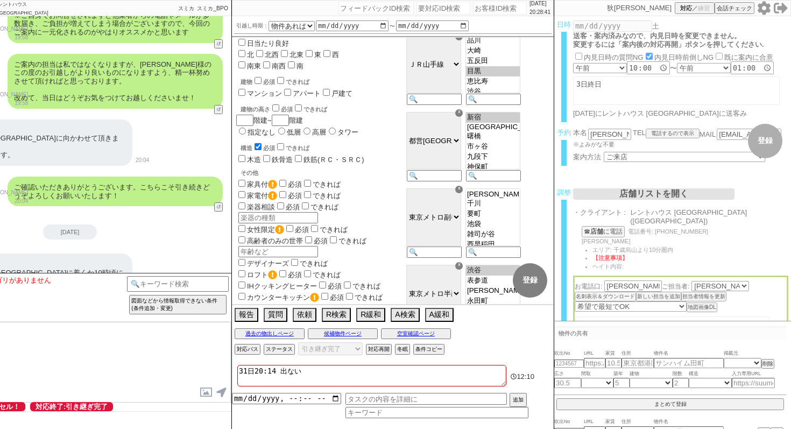
click at [765, 8] on div "[PERSON_NAME] [PERSON_NAME] 対応 ／ 練習 会話チェック" at bounding box center [672, 8] width 237 height 16
click at [779, 6] on div "[PERSON_NAME] [PERSON_NAME] 対応 ／ 練習 会話チェック" at bounding box center [672, 8] width 237 height 16
